Goal: Check status

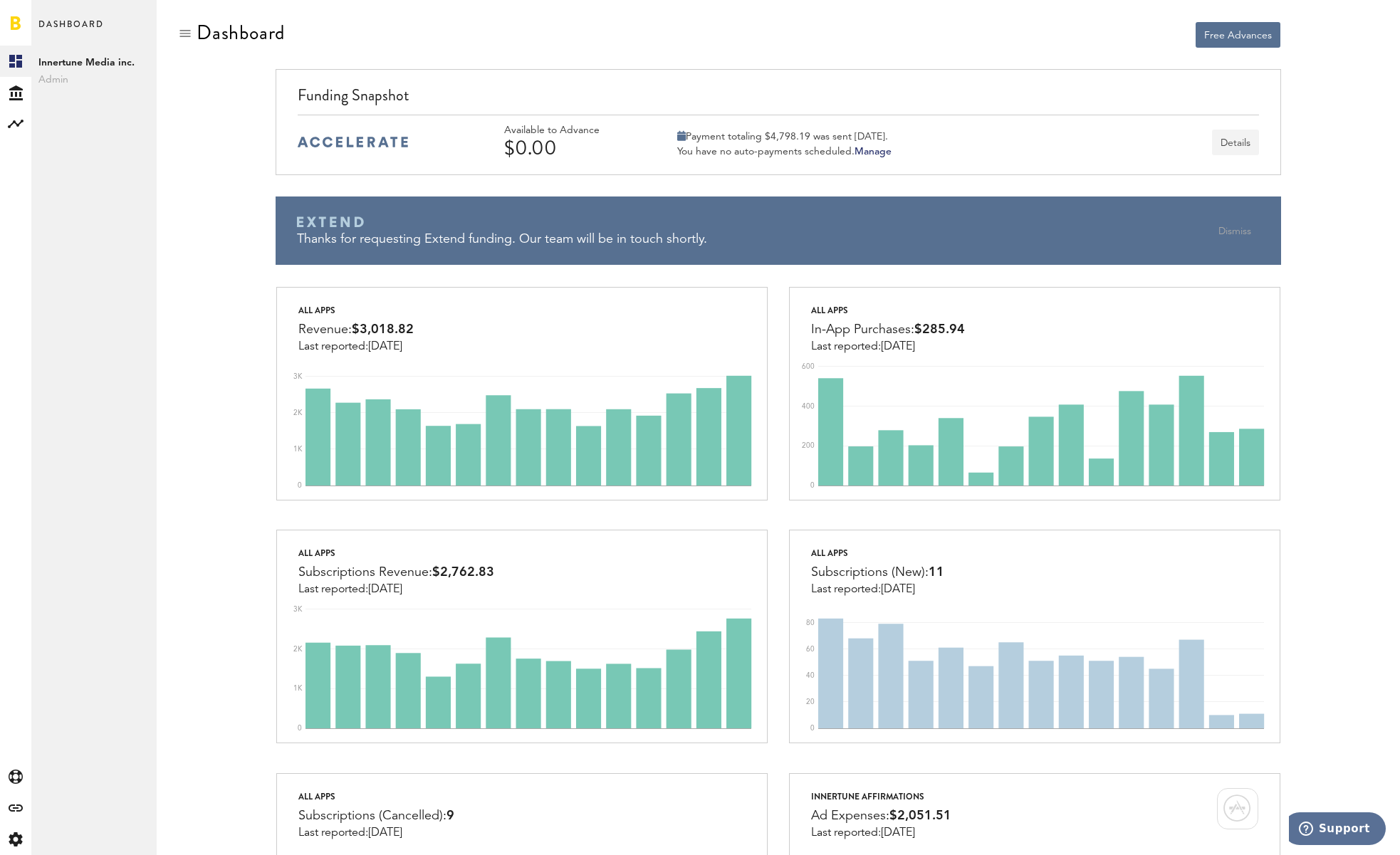
click at [1240, 137] on button "Details" at bounding box center [1236, 142] width 47 height 26
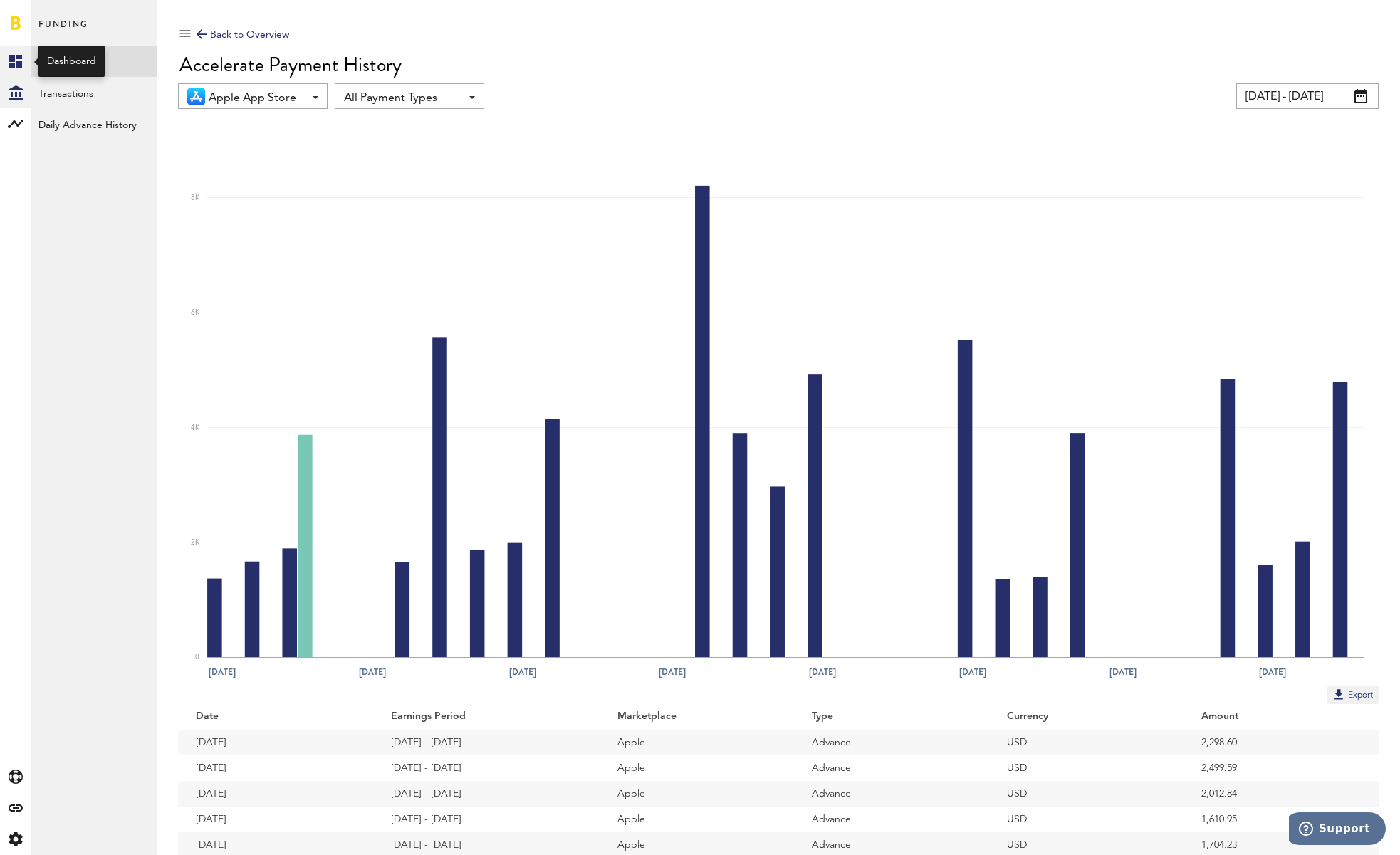
click at [16, 54] on rect at bounding box center [15, 61] width 17 height 17
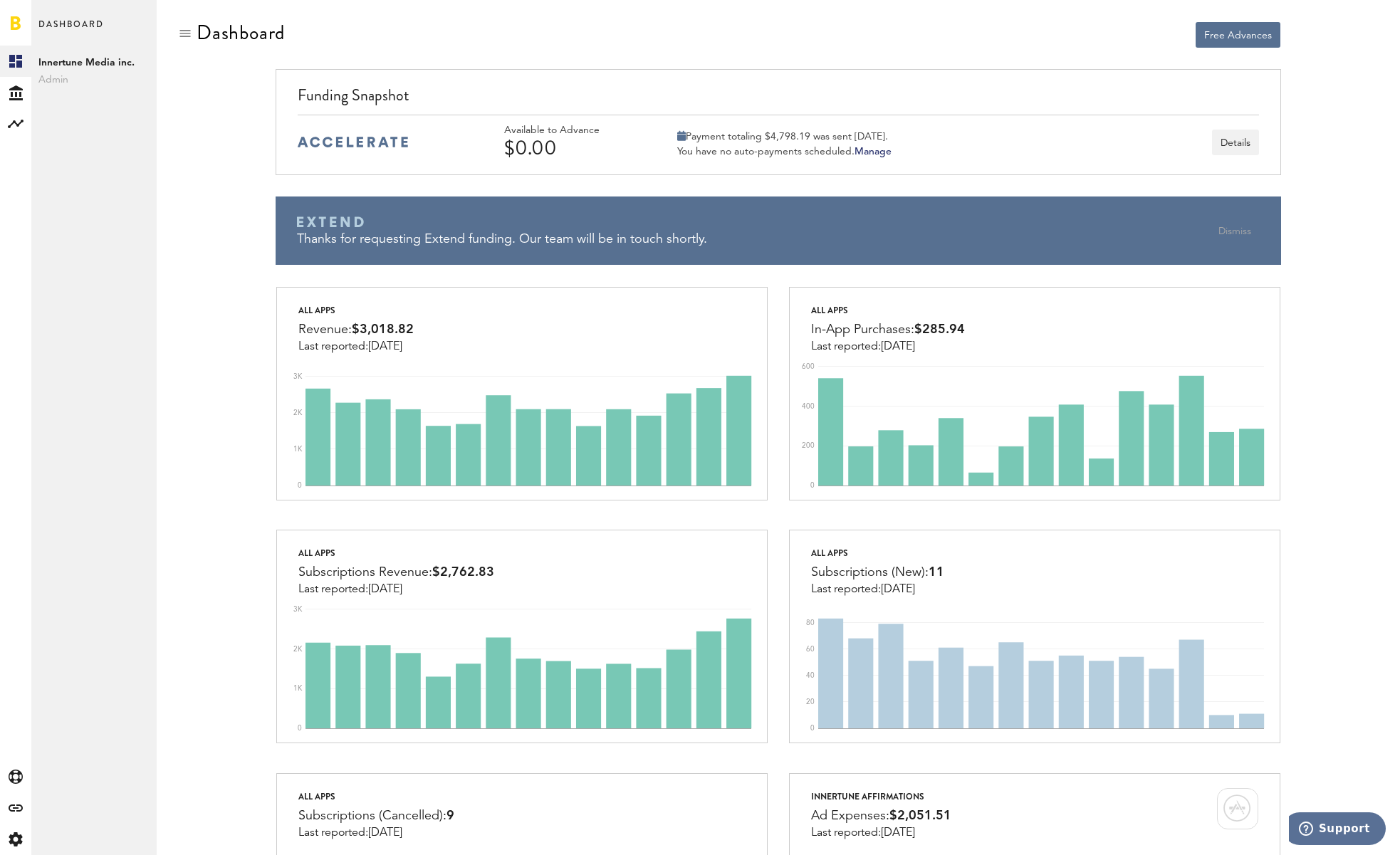
click at [28, 140] on div "Created with Sketch. Created with Sketch. Analytics Created with Sketch. Create…" at bounding box center [15, 450] width 32 height 809
click at [11, 132] on rect at bounding box center [15, 124] width 17 height 17
click at [69, 65] on link "Monetization" at bounding box center [94, 61] width 125 height 32
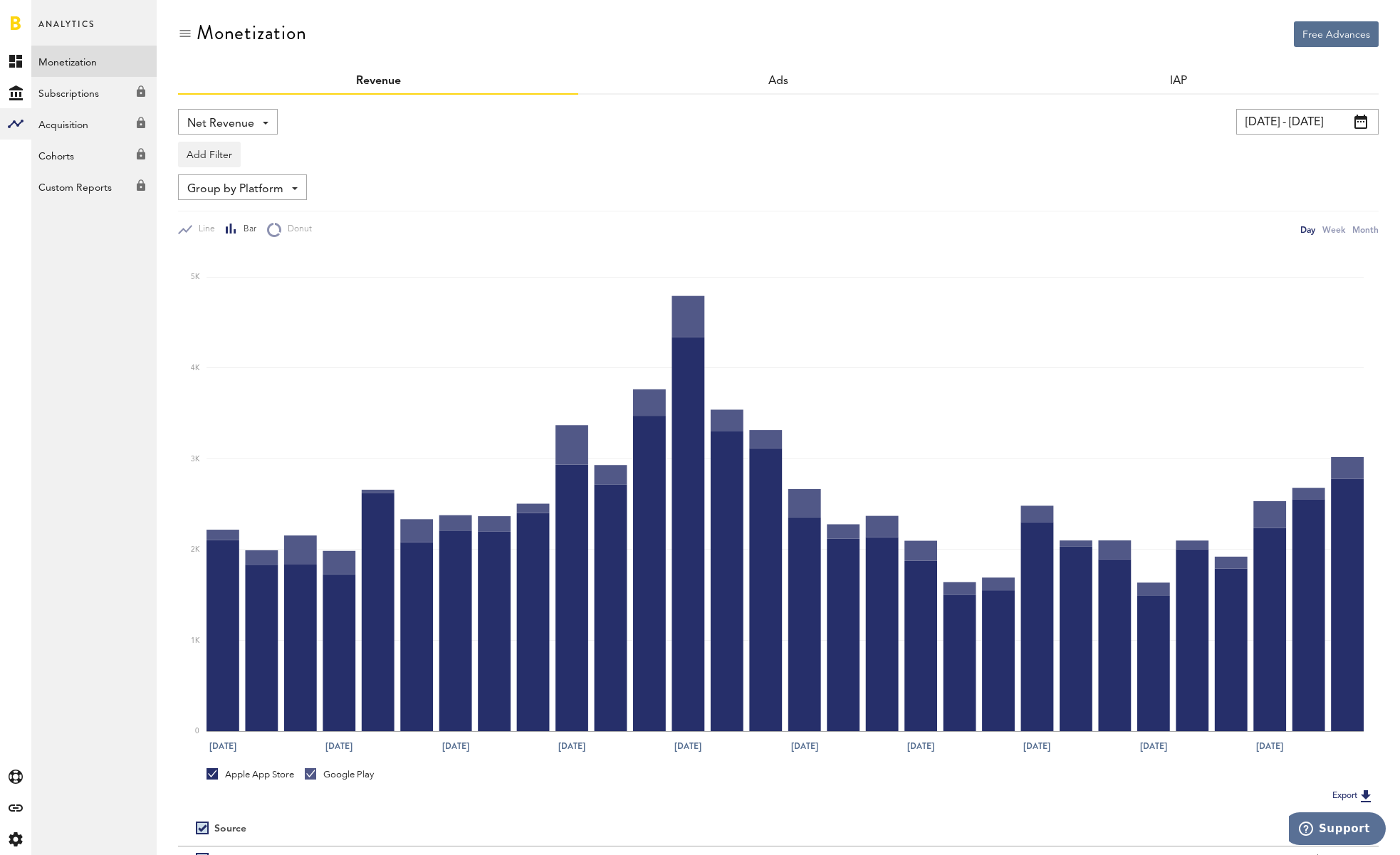
click at [1320, 116] on input "[DATE] - [DATE]" at bounding box center [1307, 122] width 142 height 26
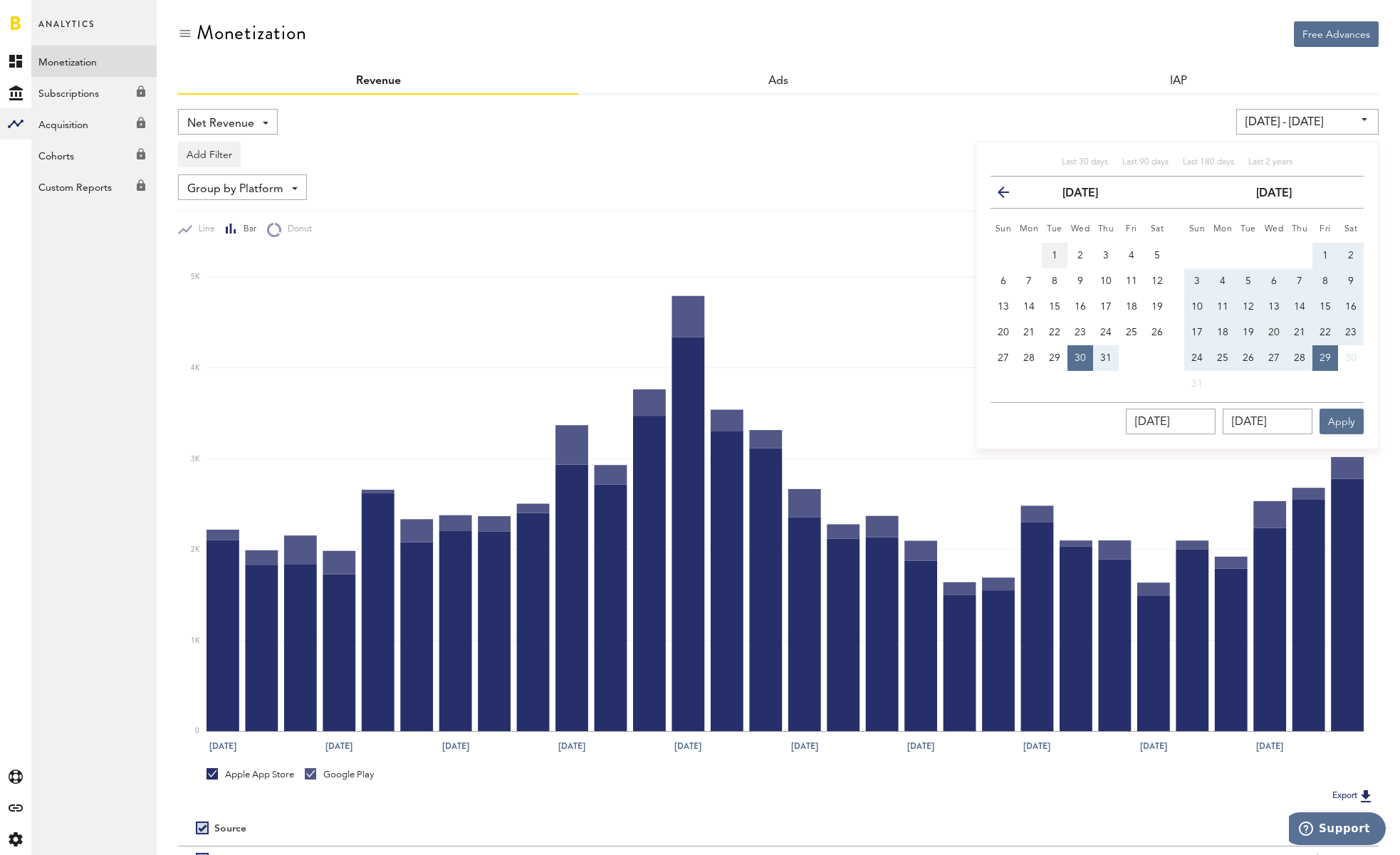
click at [1053, 250] on span "1" at bounding box center [1054, 256] width 6 height 10
type input "[DATE] - [DATE]"
type input "[DATE]"
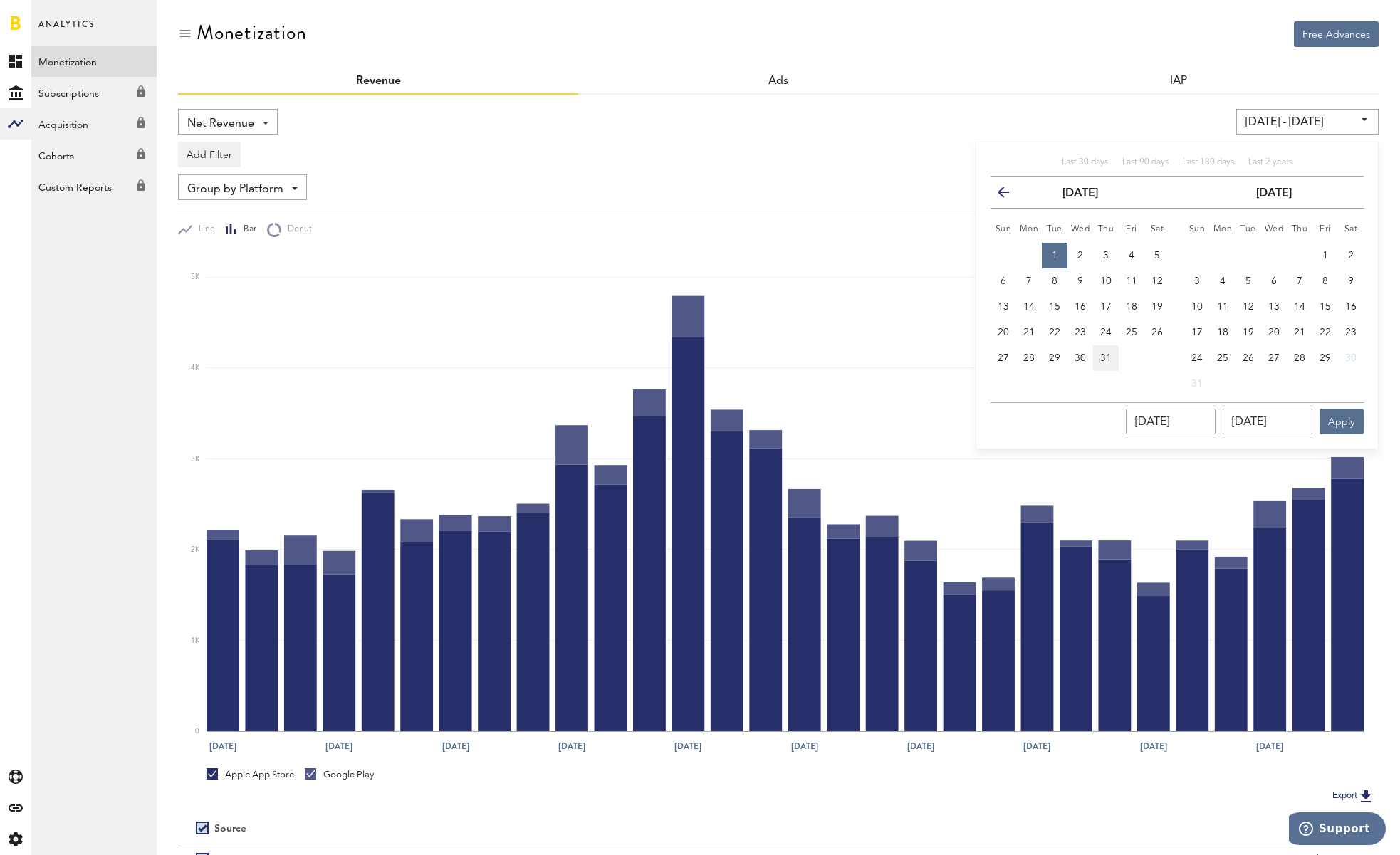
click at [1103, 357] on span "31" at bounding box center [1105, 358] width 11 height 10
type input "[DATE] - [DATE]"
type input "[DATE]"
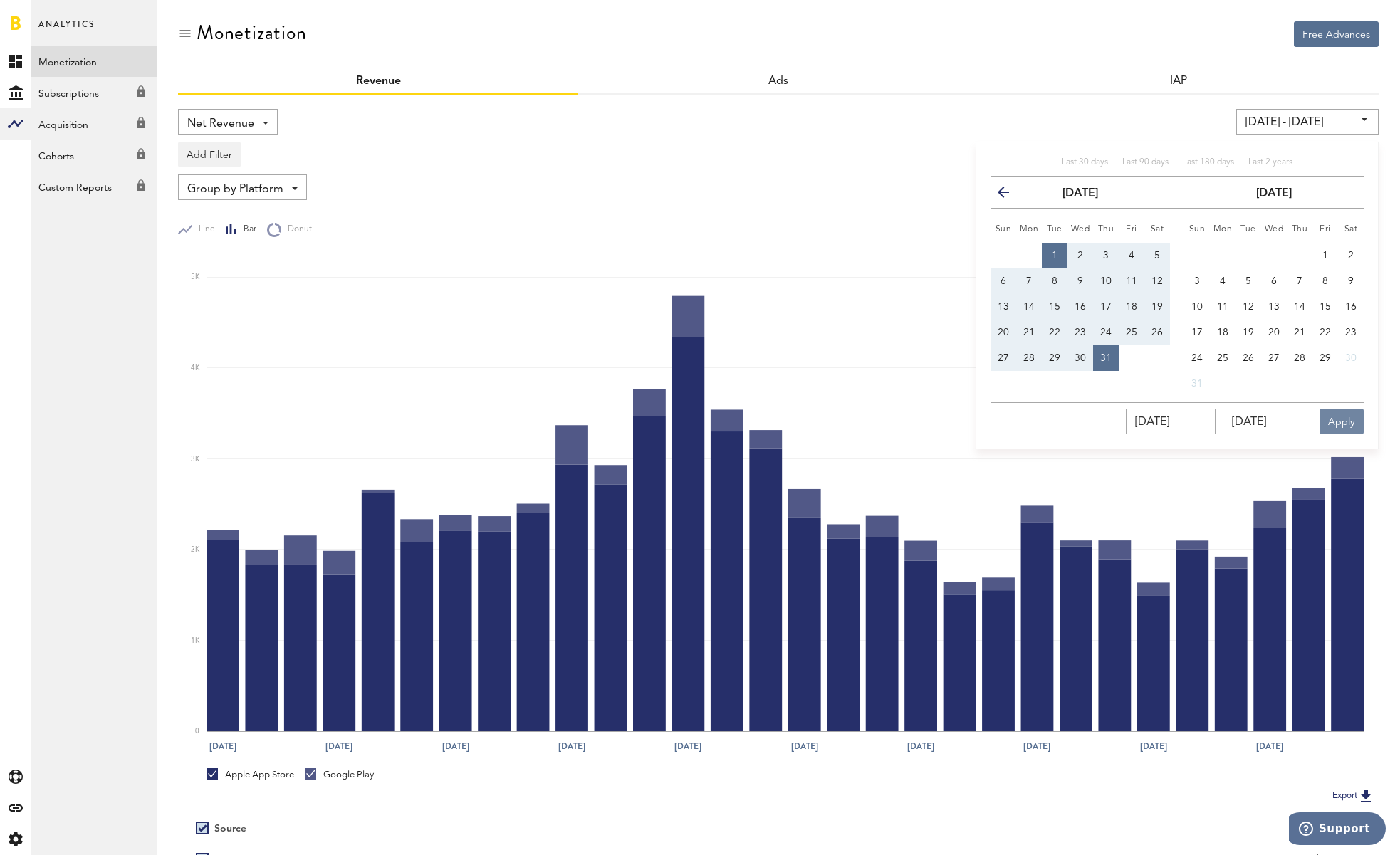
click at [1334, 423] on button "Apply" at bounding box center [1342, 421] width 44 height 26
